Goal: Task Accomplishment & Management: Manage account settings

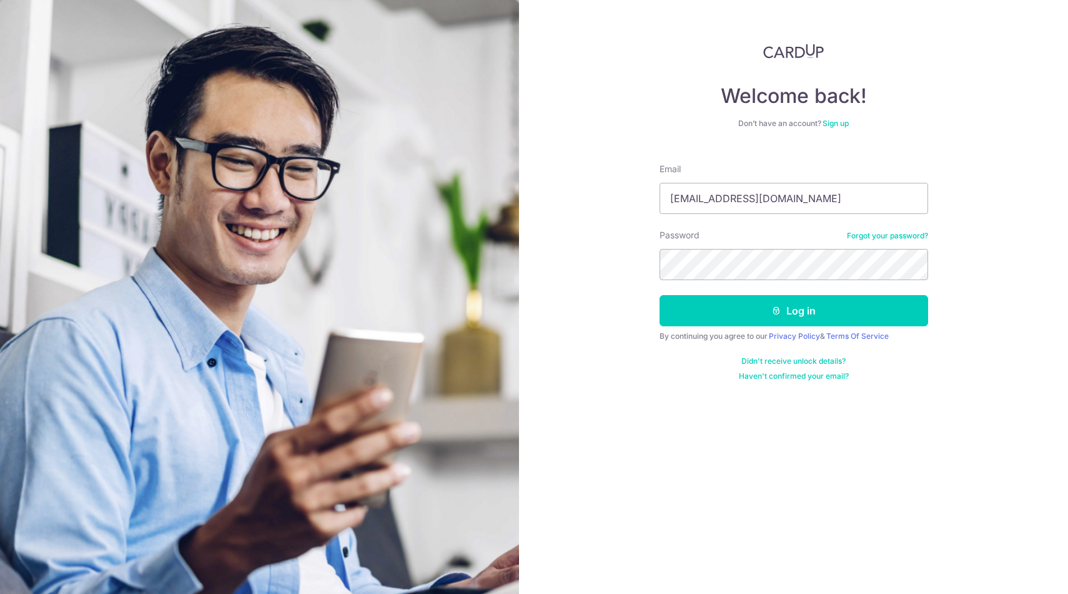
type input "davidwong@hazpak.com.sg"
click at [793, 311] on button "Log in" at bounding box center [793, 310] width 268 height 31
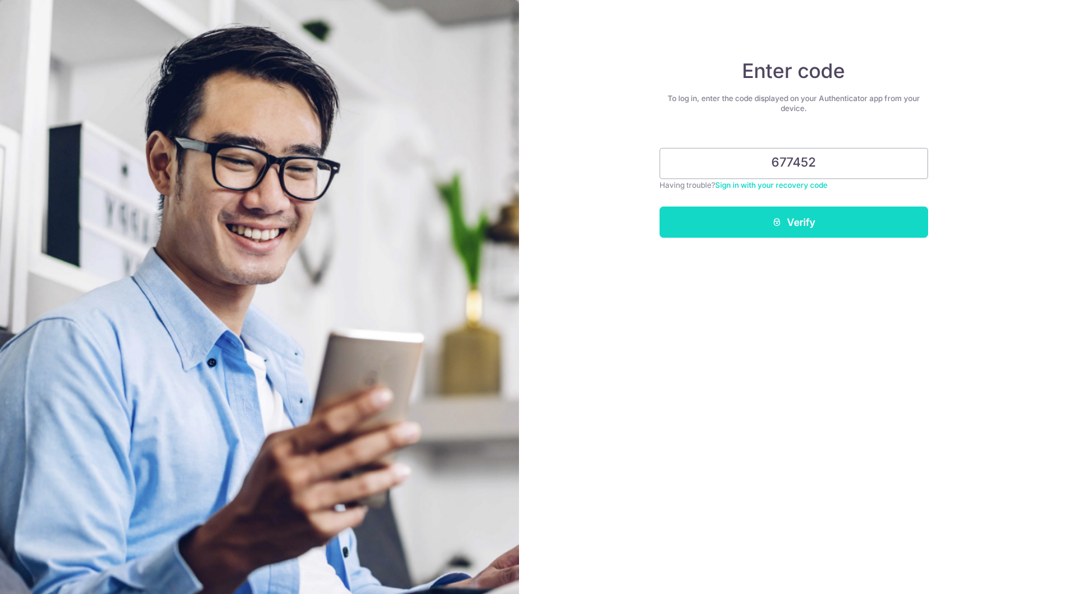
type input "677452"
click at [781, 222] on icon "submit" at bounding box center [777, 222] width 10 height 10
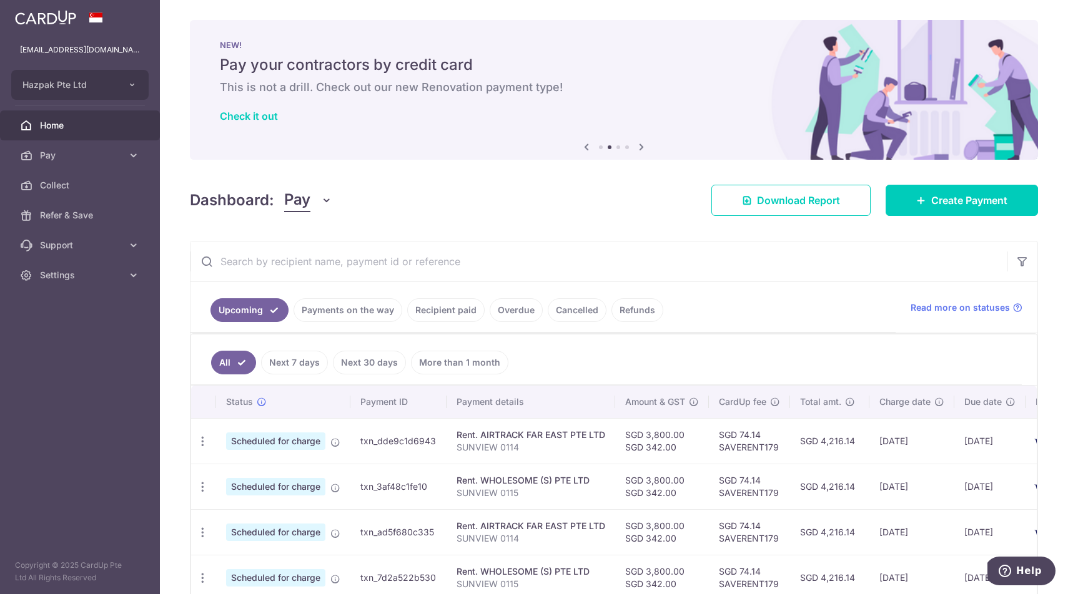
click at [458, 310] on link "Recipient paid" at bounding box center [445, 310] width 77 height 24
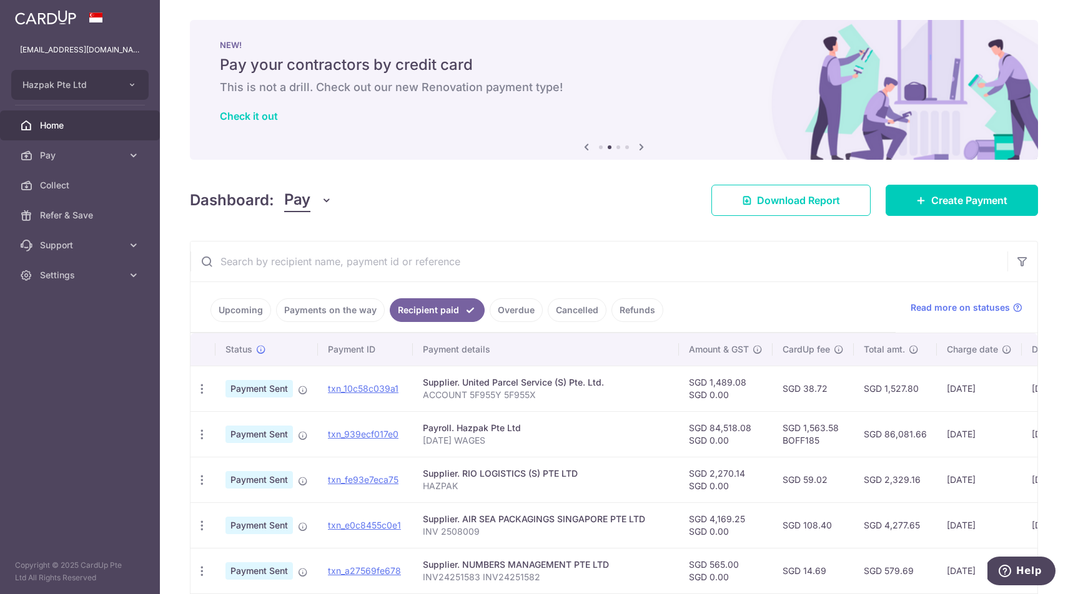
click at [456, 261] on input "text" at bounding box center [598, 262] width 817 height 40
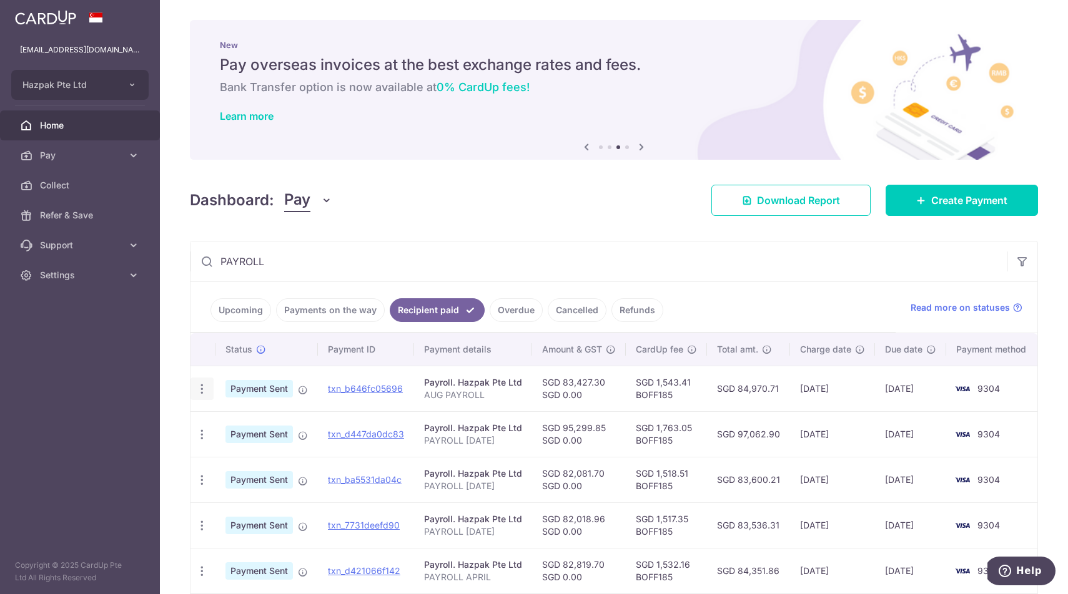
type input "PAYROLL"
click at [201, 390] on icon "button" at bounding box center [201, 389] width 13 height 13
click at [229, 427] on span "PDF Receipt" at bounding box center [268, 423] width 85 height 12
